Goal: Information Seeking & Learning: Learn about a topic

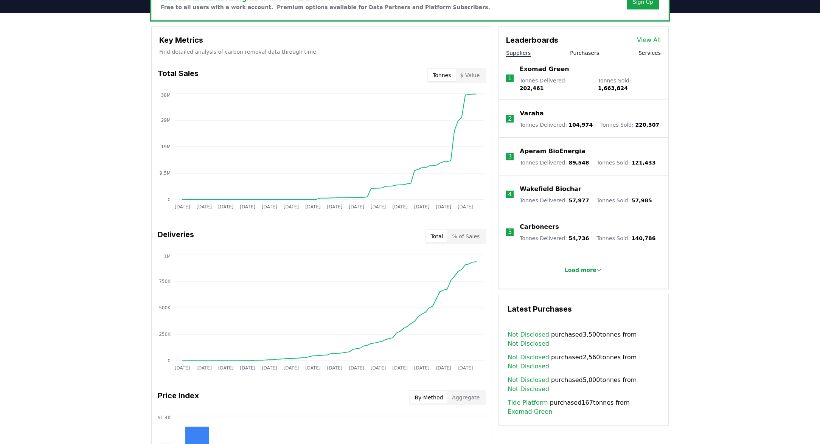
scroll to position [255, 0]
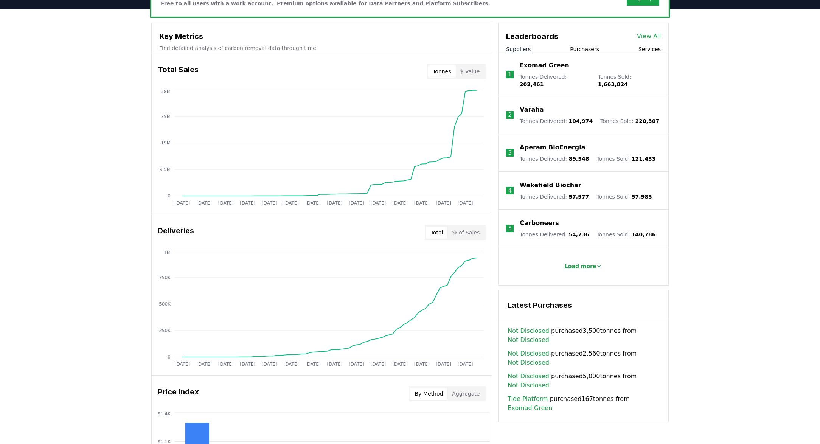
click at [594, 43] on div "Leaderboards View All Suppliers Purchasers Services" at bounding box center [583, 38] width 170 height 30
click at [592, 47] on button "Purchasers" at bounding box center [584, 49] width 29 height 8
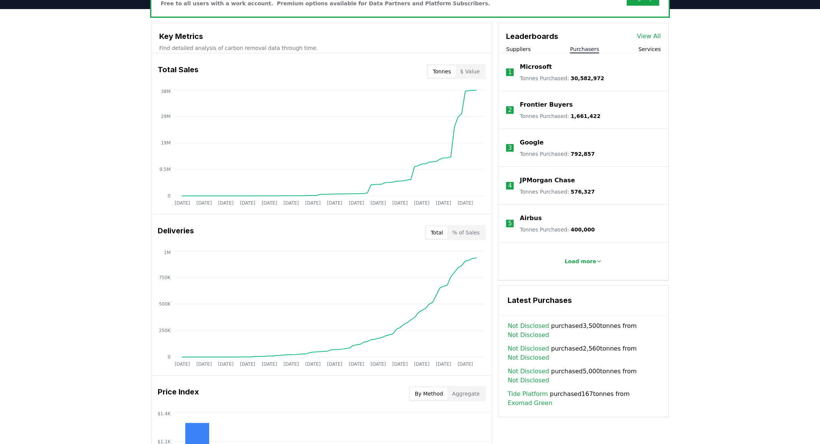
click at [575, 113] on span "1,661,422" at bounding box center [586, 116] width 30 height 6
click at [550, 105] on p "Frontier Buyers" at bounding box center [546, 104] width 53 height 9
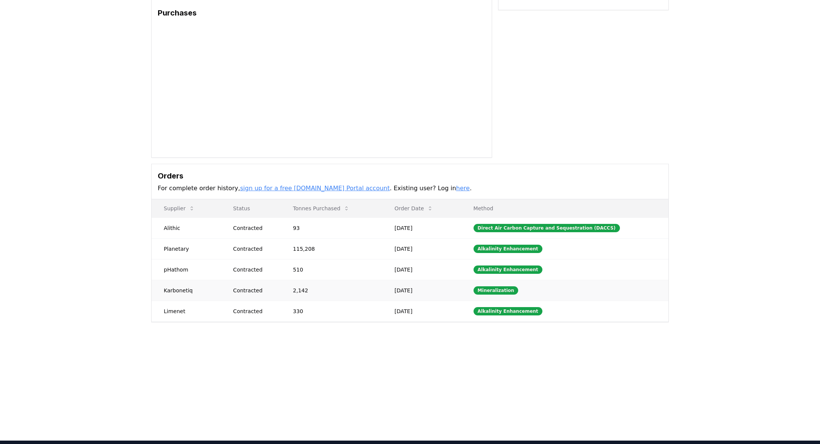
scroll to position [60, 0]
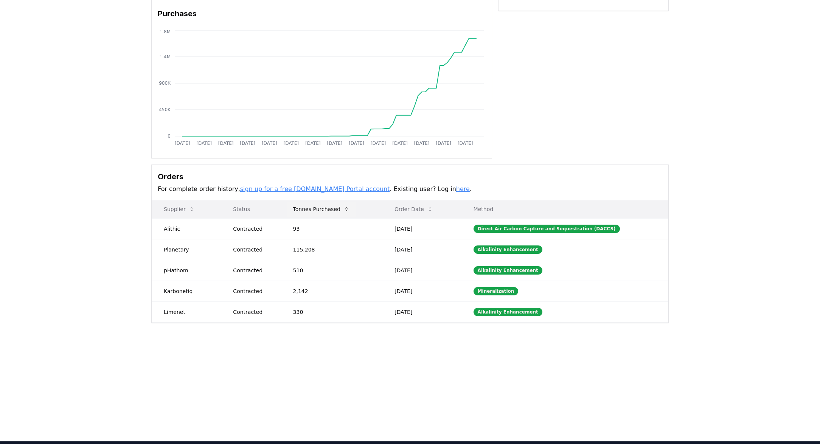
click at [340, 211] on button "Tonnes Purchased" at bounding box center [321, 209] width 68 height 15
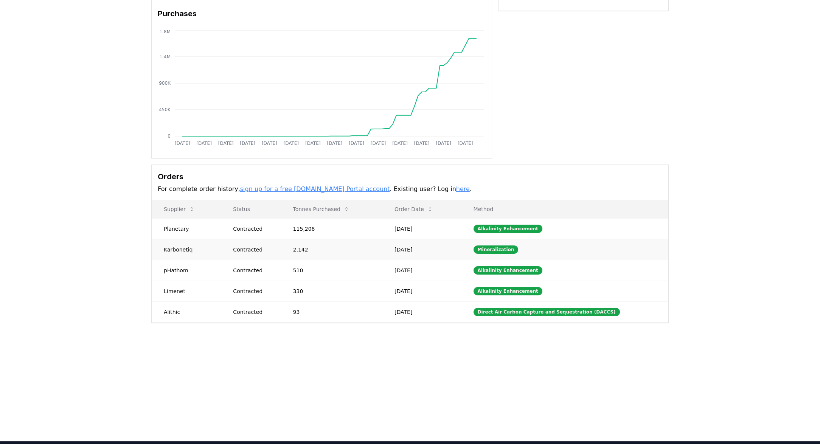
click at [317, 252] on td "2,142" at bounding box center [331, 249] width 101 height 21
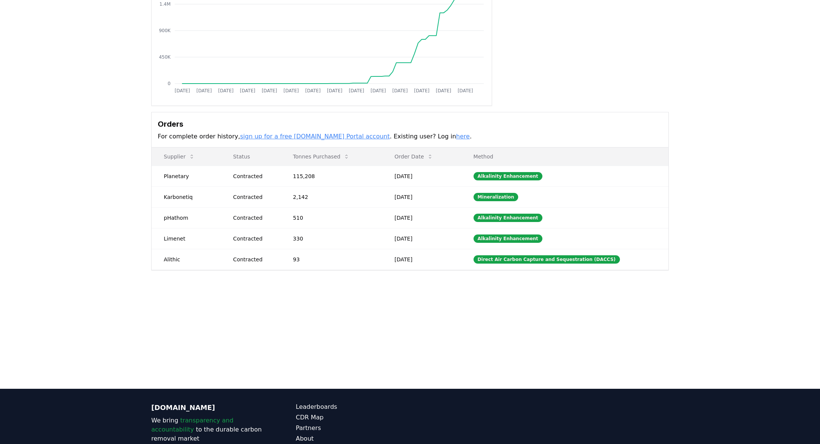
scroll to position [0, 0]
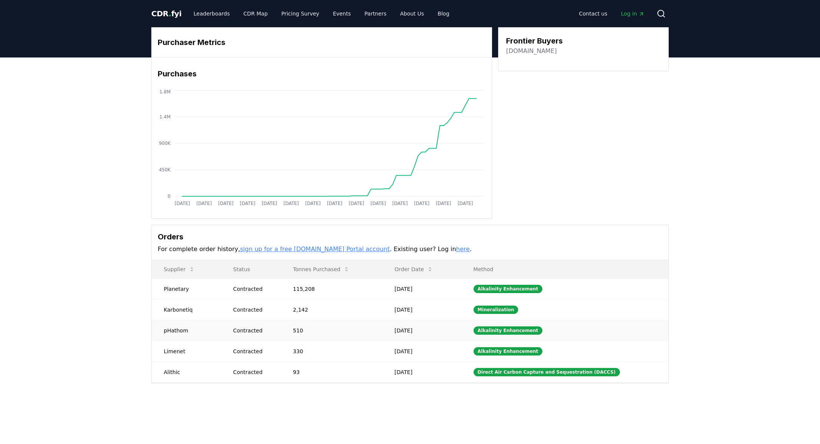
click at [419, 337] on td "[DATE]" at bounding box center [421, 330] width 79 height 21
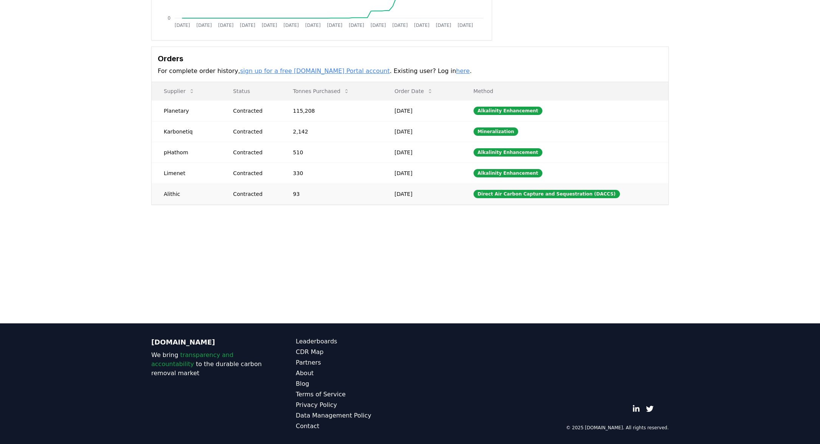
scroll to position [176, 0]
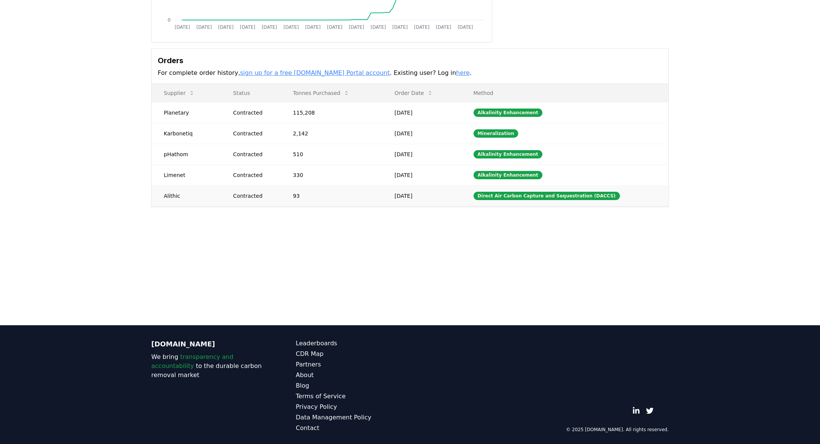
click at [502, 189] on td "Direct Air Carbon Capture and Sequestration (DACCS)" at bounding box center [564, 195] width 207 height 21
click at [500, 197] on div "Direct Air Carbon Capture and Sequestration (DACCS)" at bounding box center [546, 196] width 146 height 8
click at [427, 205] on td "[DATE]" at bounding box center [421, 195] width 79 height 21
click at [427, 200] on td "Sep 02, 2025" at bounding box center [421, 195] width 79 height 21
click at [376, 194] on td "93" at bounding box center [331, 195] width 101 height 21
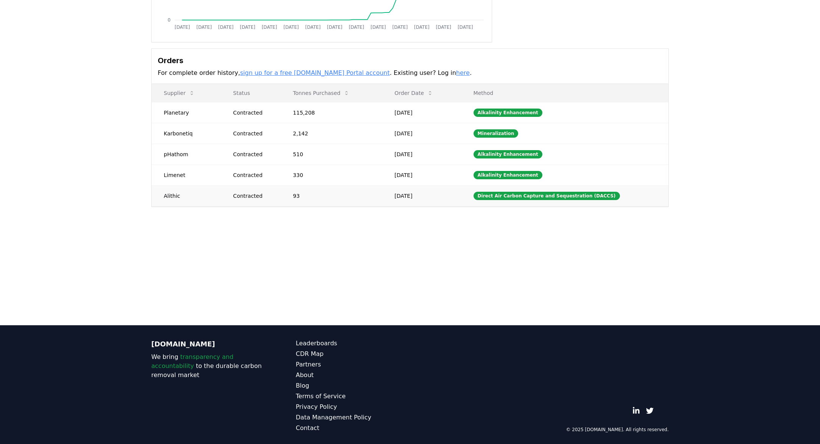
click at [208, 192] on td "Alithic" at bounding box center [186, 195] width 69 height 21
click at [207, 176] on td "Limenet" at bounding box center [186, 175] width 69 height 21
click at [201, 166] on td "Limenet" at bounding box center [186, 175] width 69 height 21
click at [197, 154] on td "pHathom" at bounding box center [186, 154] width 69 height 21
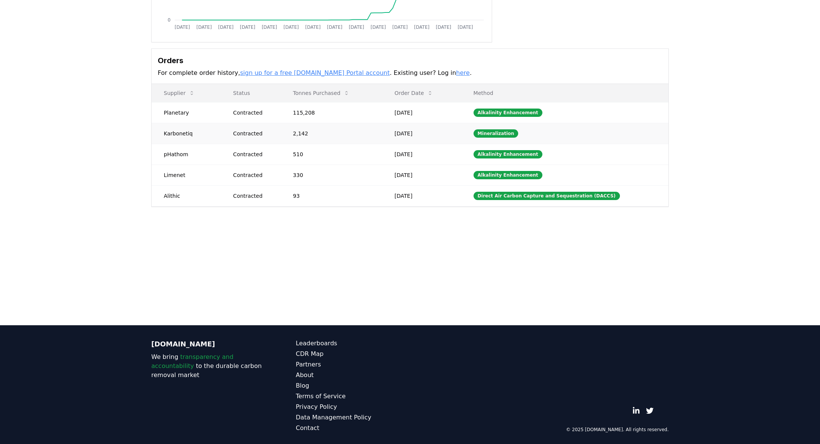
click at [205, 137] on td "Karbonetiq" at bounding box center [186, 133] width 69 height 21
drag, startPoint x: 157, startPoint y: 132, endPoint x: 195, endPoint y: 169, distance: 53.8
click at [195, 169] on tbody "Planetary Contracted 115,208 Aug 26, 2025 Alkalinity Enhancement Karbonetiq Con…" at bounding box center [410, 154] width 517 height 104
click at [195, 169] on td "Limenet" at bounding box center [186, 175] width 69 height 21
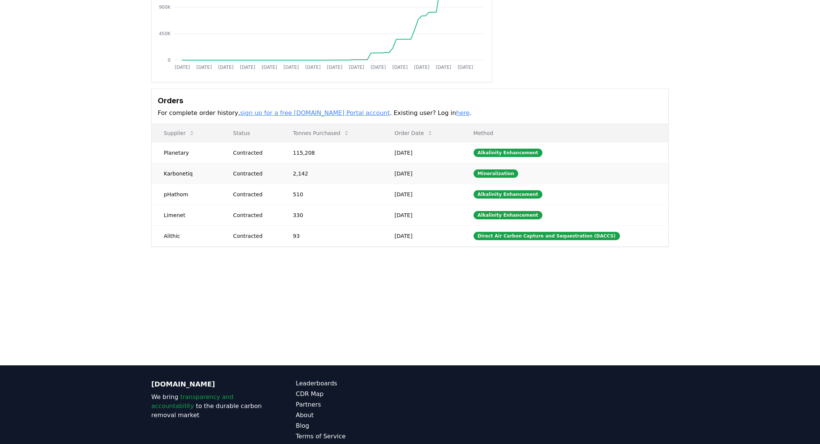
scroll to position [0, 0]
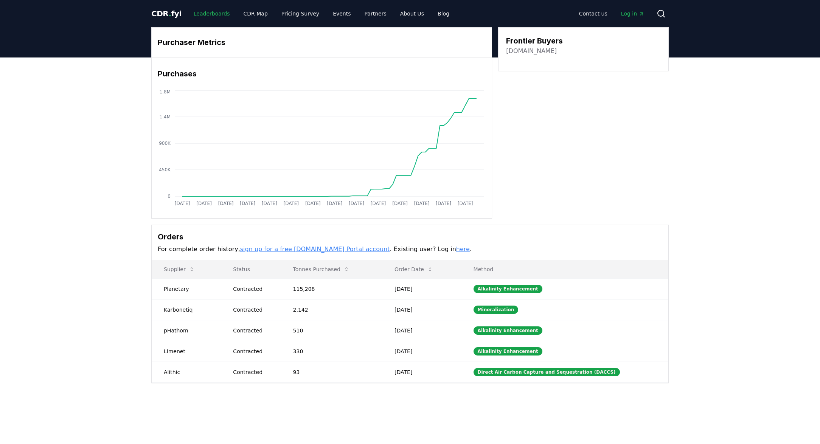
click at [206, 14] on link "Leaderboards" at bounding box center [212, 14] width 48 height 14
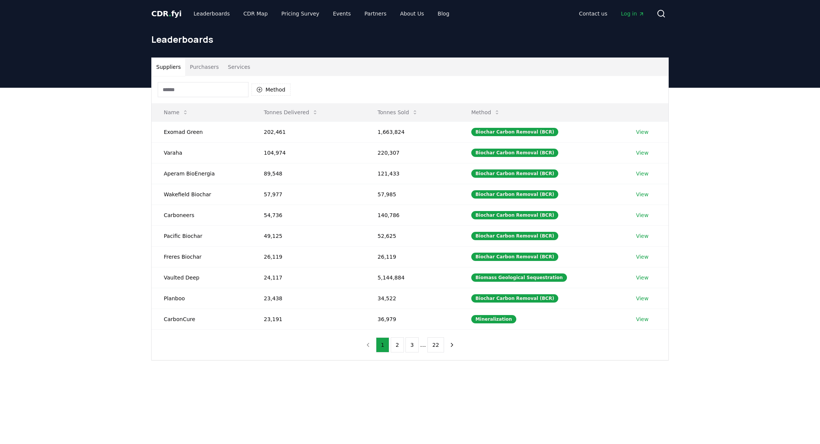
click at [206, 68] on button "Purchasers" at bounding box center [204, 67] width 38 height 18
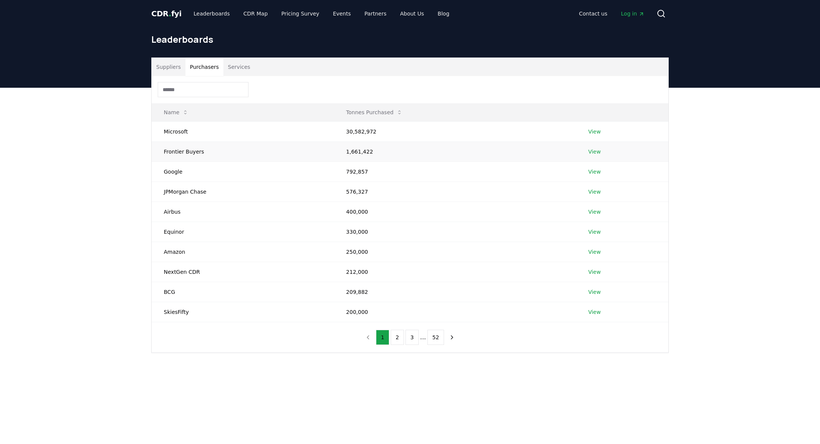
click at [587, 151] on td "View" at bounding box center [622, 151] width 92 height 20
click at [593, 151] on link "View" at bounding box center [594, 152] width 12 height 8
click at [201, 64] on button "Purchasers" at bounding box center [204, 67] width 38 height 18
click at [591, 172] on link "View" at bounding box center [594, 172] width 12 height 8
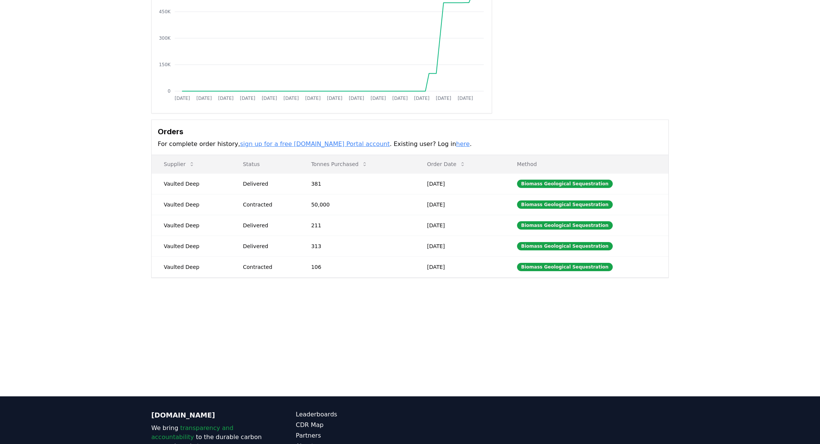
scroll to position [107, 0]
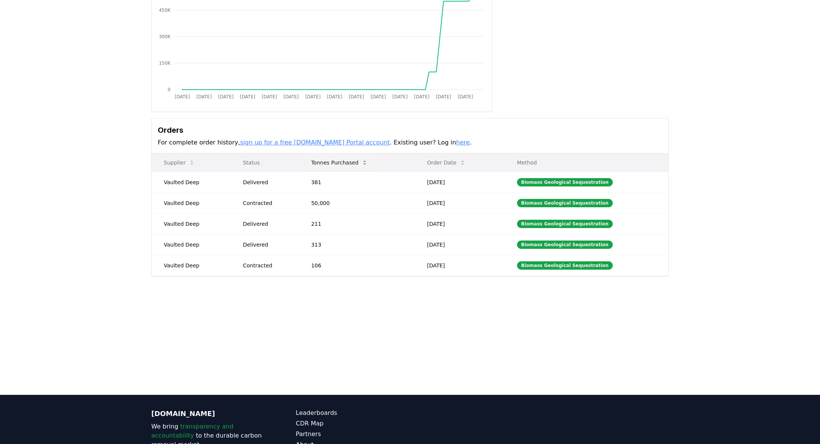
click at [352, 163] on button "Tonnes Purchased" at bounding box center [339, 162] width 68 height 15
click at [354, 163] on button "Tonnes Purchased" at bounding box center [339, 162] width 68 height 15
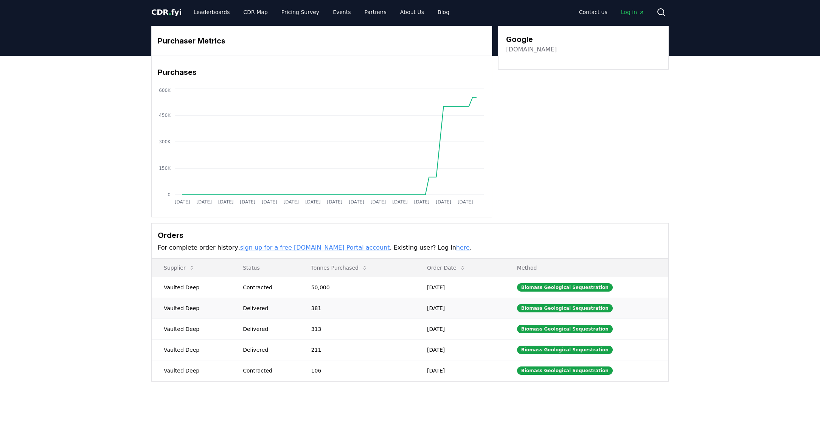
scroll to position [0, 0]
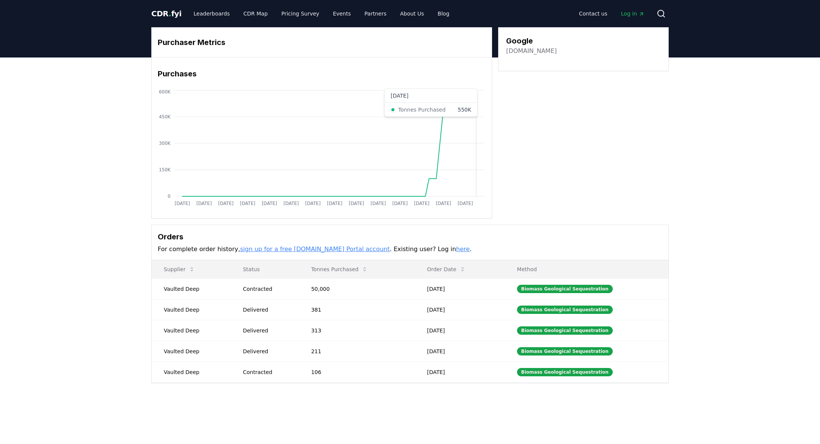
click at [476, 106] on icon "Jan 2019 Jul 2019 Jan 2020 Jul 2020 Jan 2021 Jul 2021 Jan 2022 Jul 2022 Jan 202…" at bounding box center [319, 148] width 334 height 121
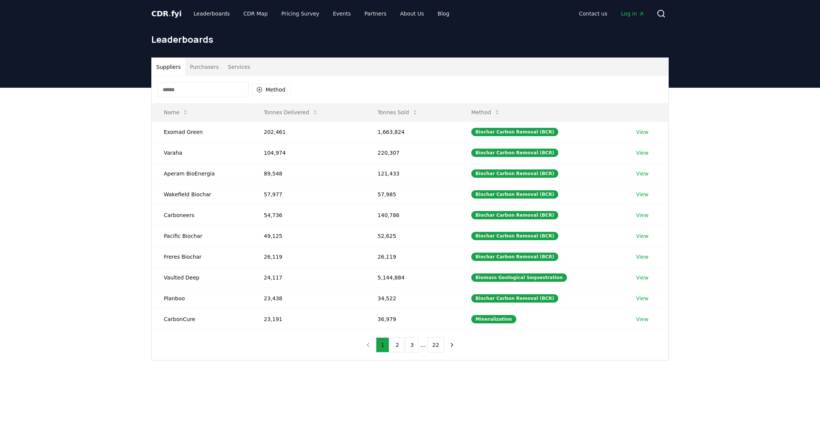
click at [203, 70] on button "Purchasers" at bounding box center [204, 67] width 38 height 18
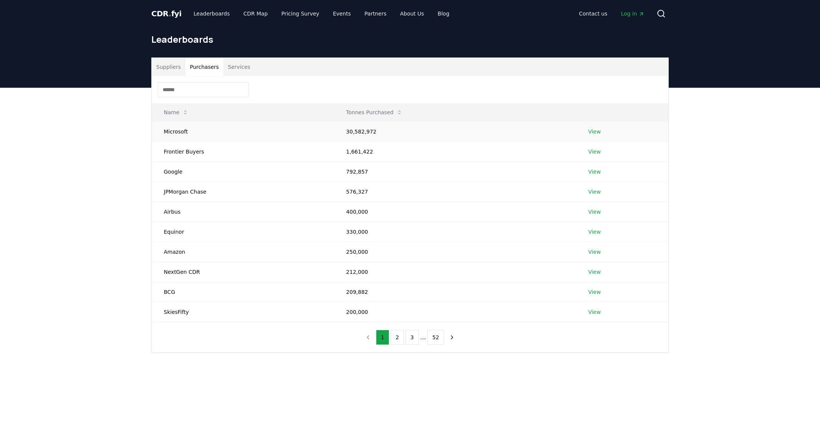
click at [370, 130] on td "30,582,972" at bounding box center [455, 131] width 242 height 20
click at [598, 131] on link "View" at bounding box center [594, 132] width 12 height 8
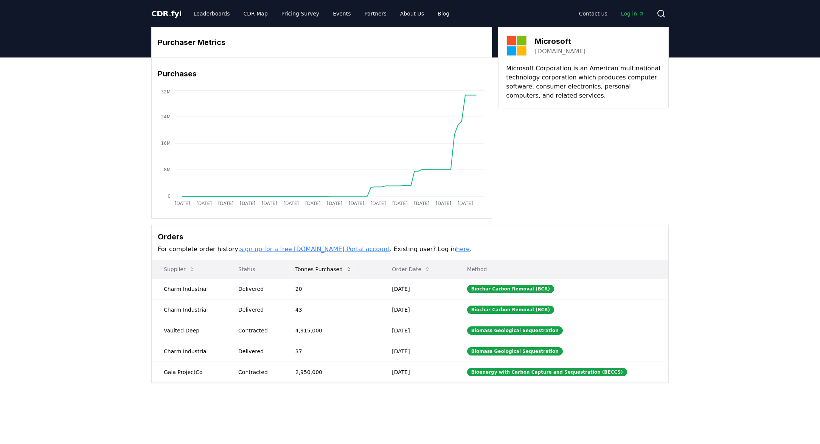
click at [334, 268] on button "Tonnes Purchased" at bounding box center [323, 269] width 68 height 15
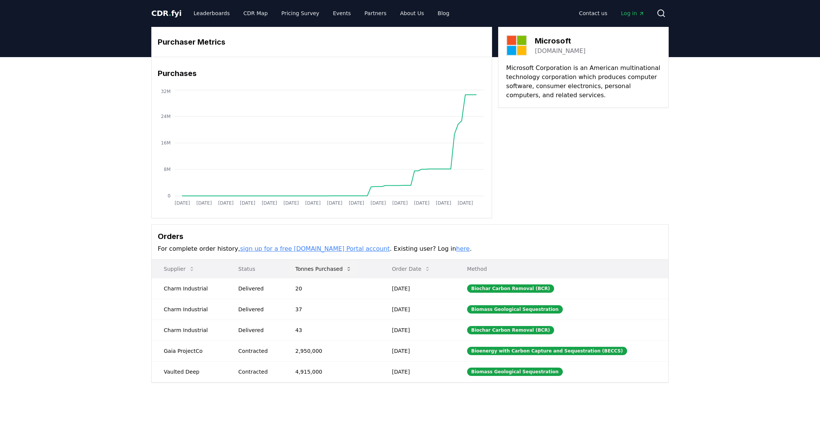
click at [343, 264] on button "Tonnes Purchased" at bounding box center [323, 268] width 68 height 15
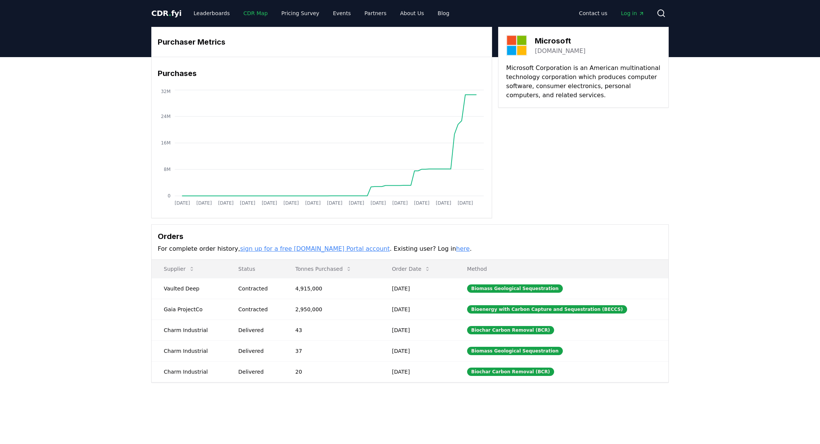
click at [246, 11] on link "CDR Map" at bounding box center [255, 13] width 36 height 14
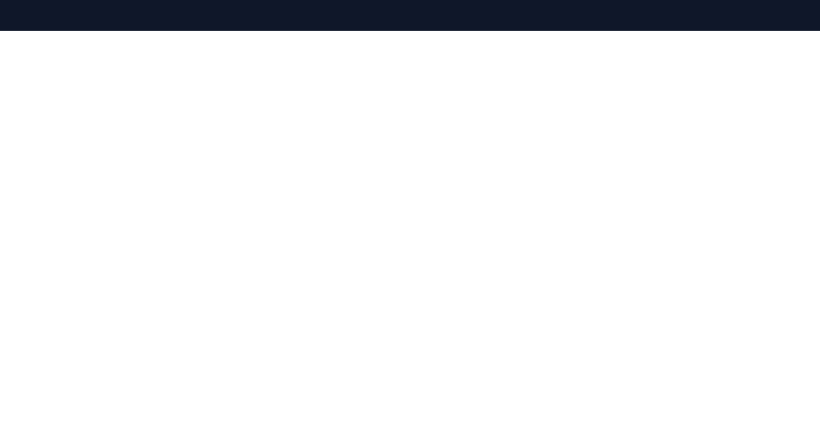
scroll to position [233, 0]
